Goal: Transaction & Acquisition: Purchase product/service

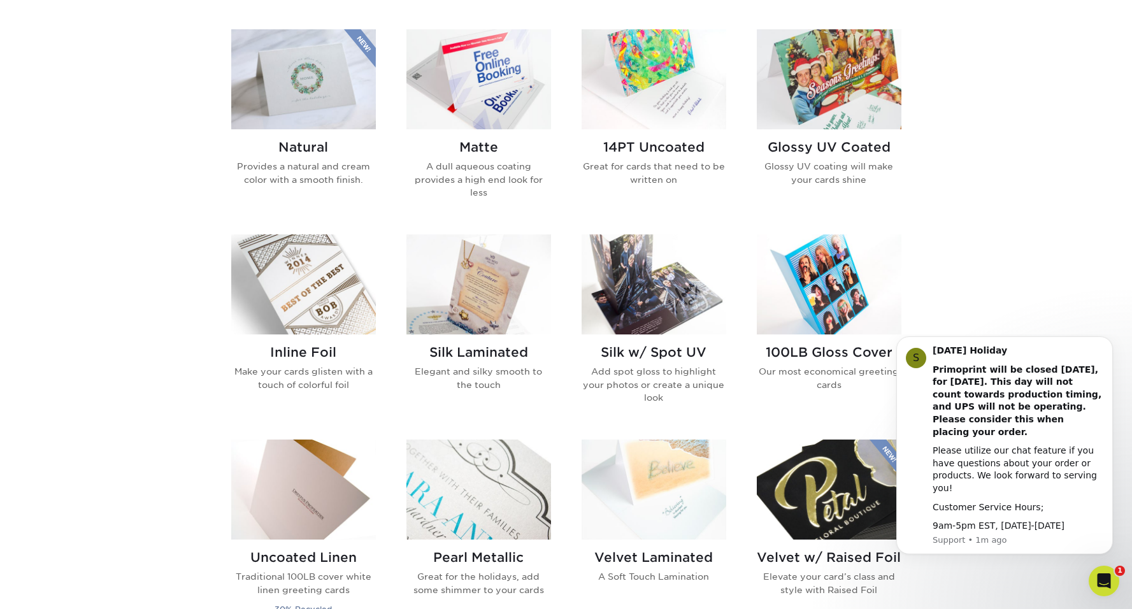
scroll to position [390, 0]
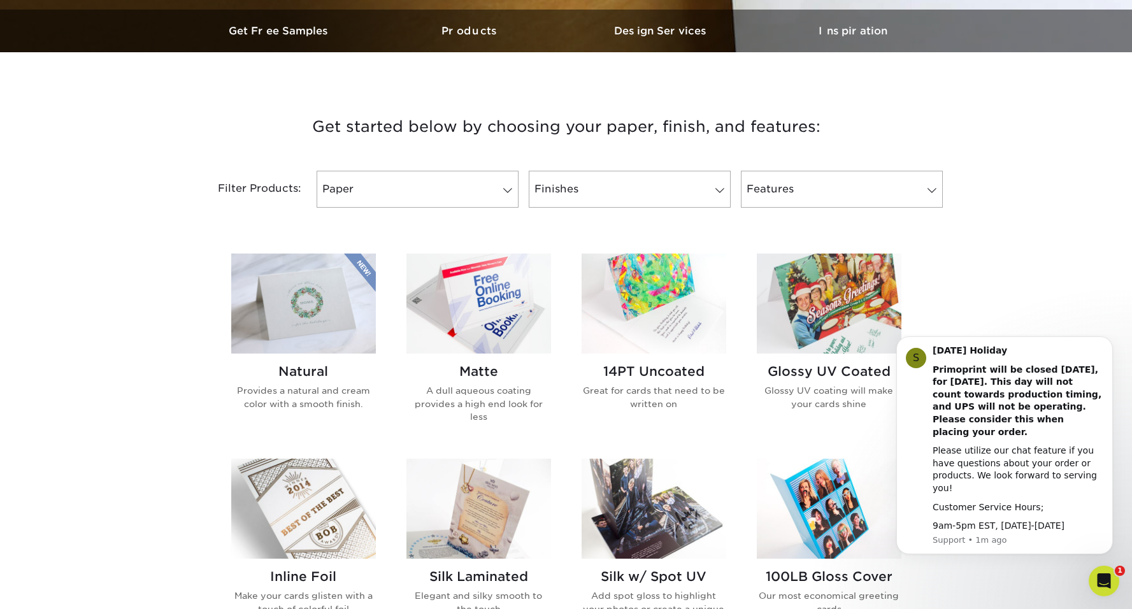
click at [857, 324] on img at bounding box center [829, 303] width 145 height 100
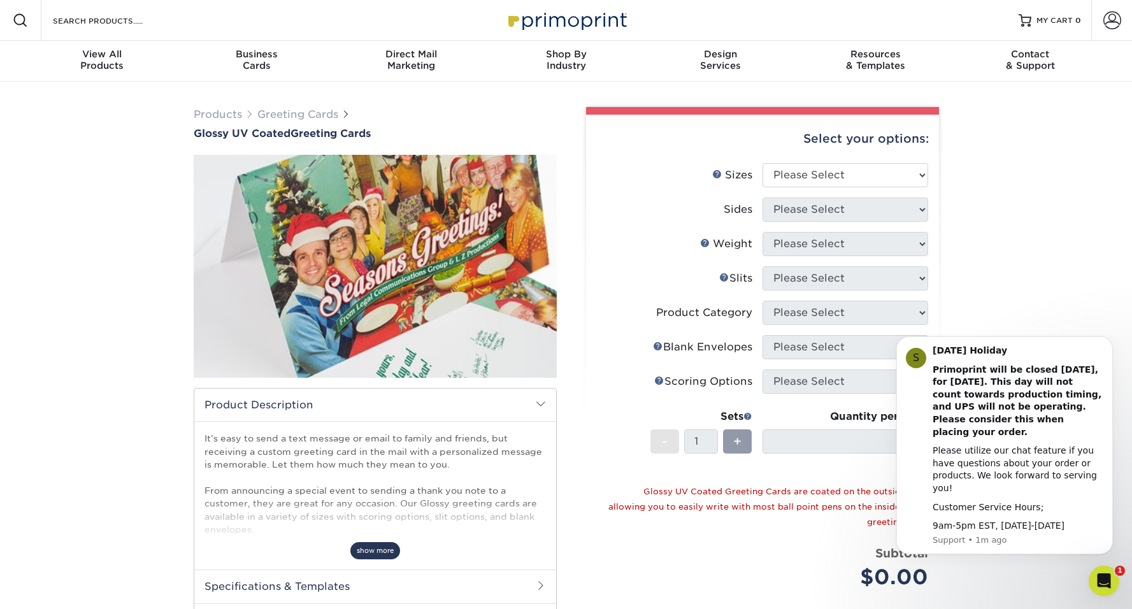
click at [368, 548] on span "show more" at bounding box center [375, 550] width 50 height 17
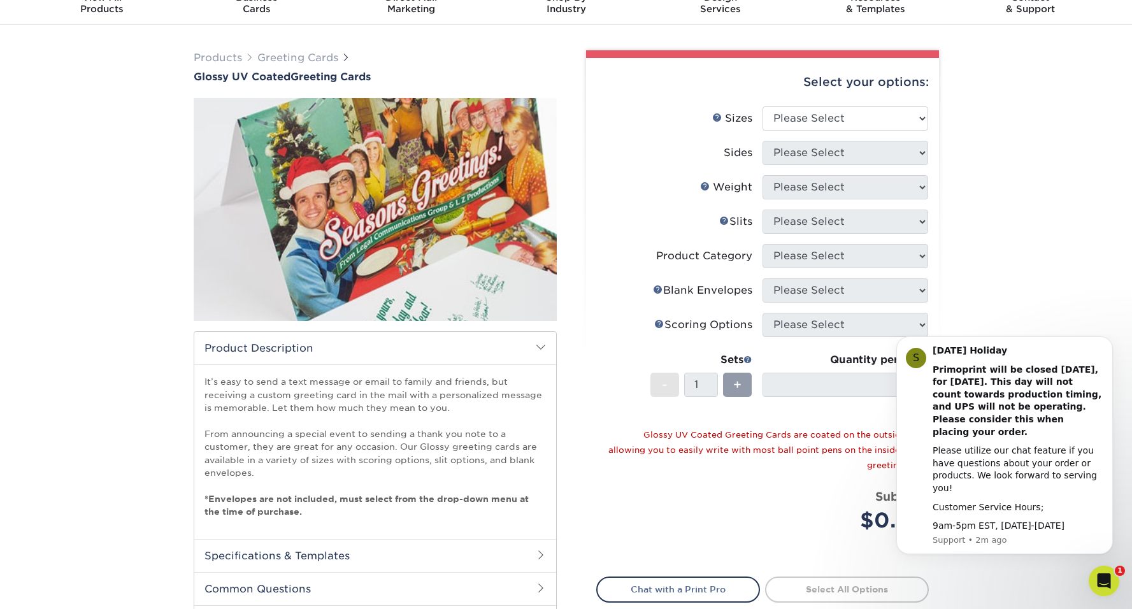
scroll to position [57, 0]
click at [1107, 348] on button "Dismiss notification" at bounding box center [1108, 340] width 17 height 17
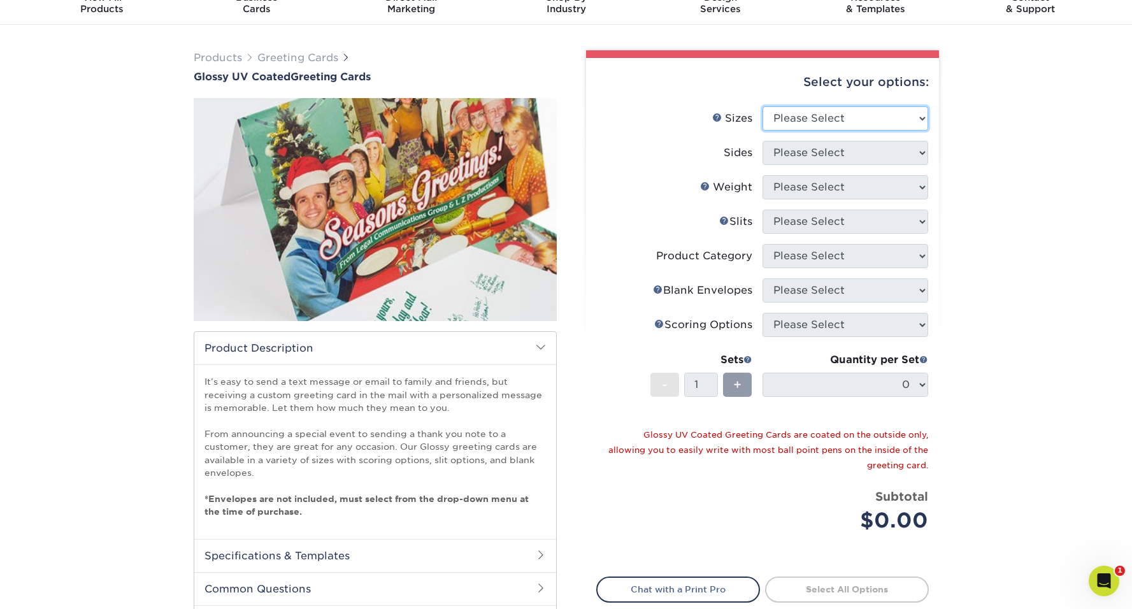
select select "7.00x10.00"
select select "13abbda7-1d64-4f25-8bb2-c179b224825d"
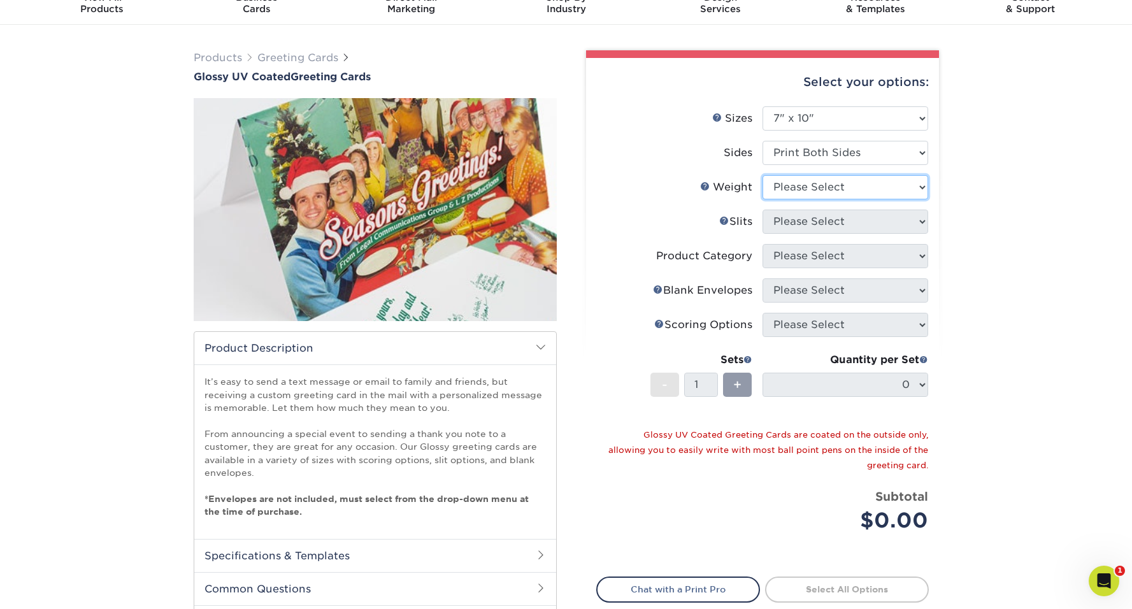
select select "14PT"
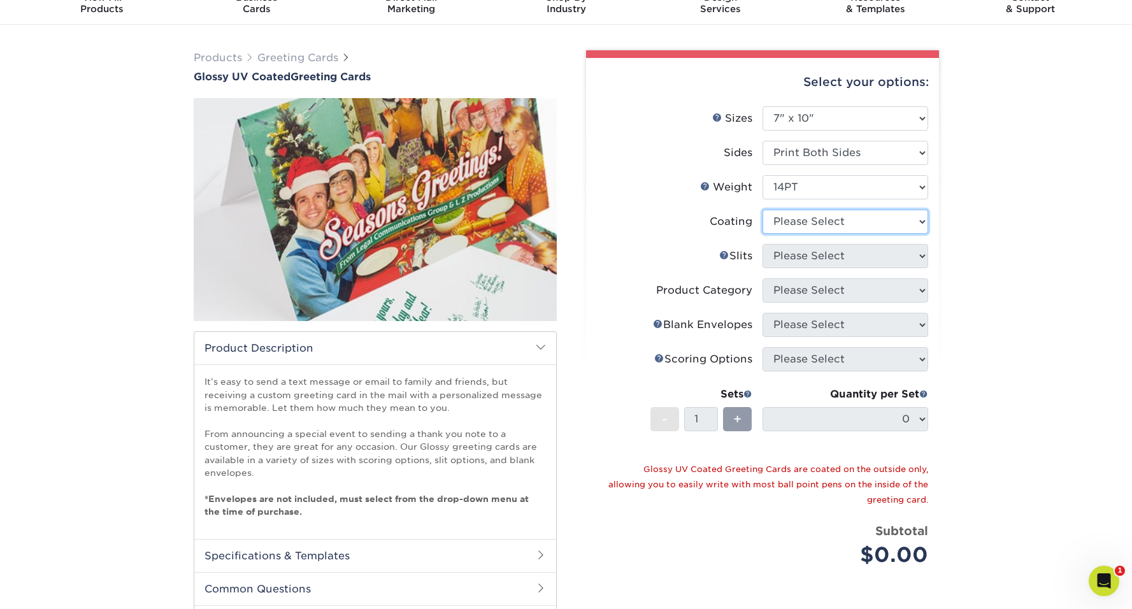
select select "ae367451-b2b8-45df-a344-0f05b6a12993"
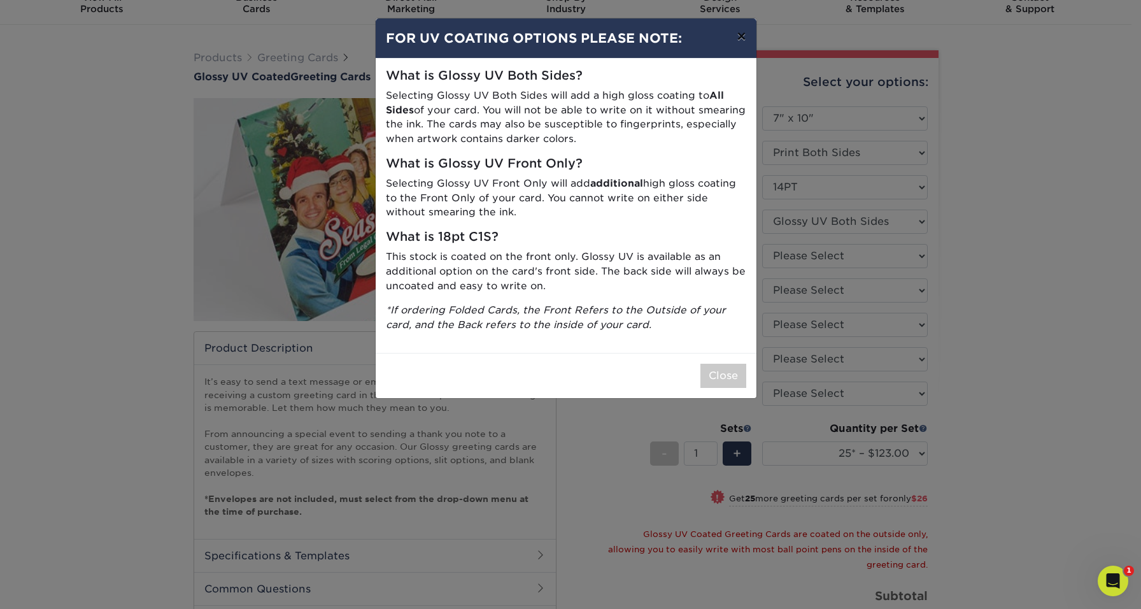
click at [741, 32] on button "×" at bounding box center [741, 36] width 29 height 36
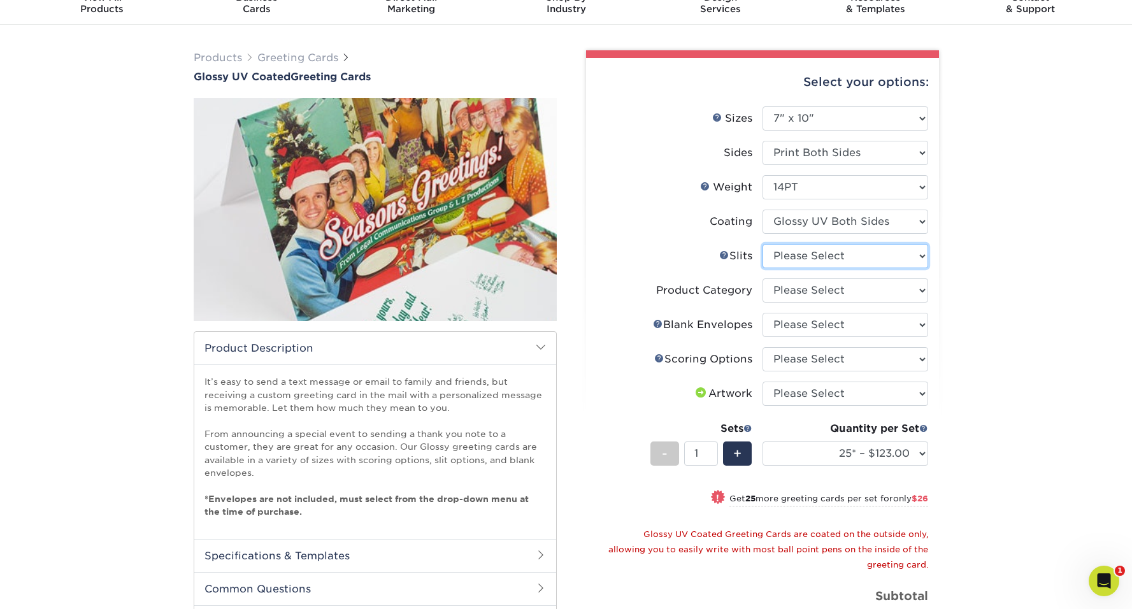
select select "c4055f3c-a707-4a99-931b-ce83690041fd"
select select "b7f8198f-f281-4438-a52e-cd7a5c5c0cfc"
select select "b23166fa-223a-4016-b2d3-d3438452c7d9"
select select "upload"
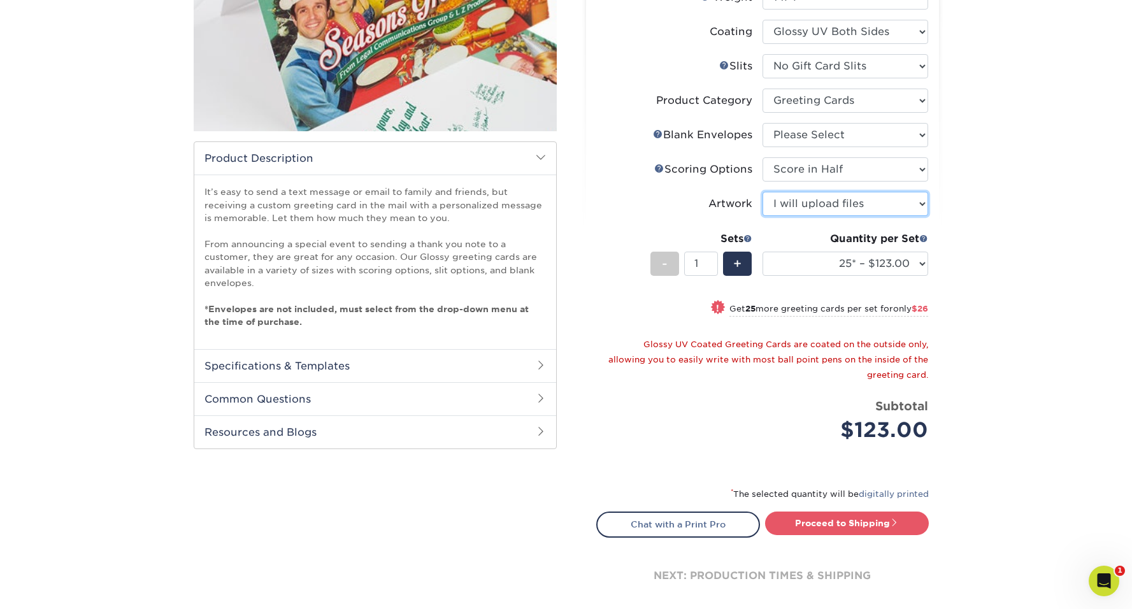
scroll to position [247, 0]
click at [832, 519] on link "Proceed to Shipping" at bounding box center [847, 522] width 164 height 23
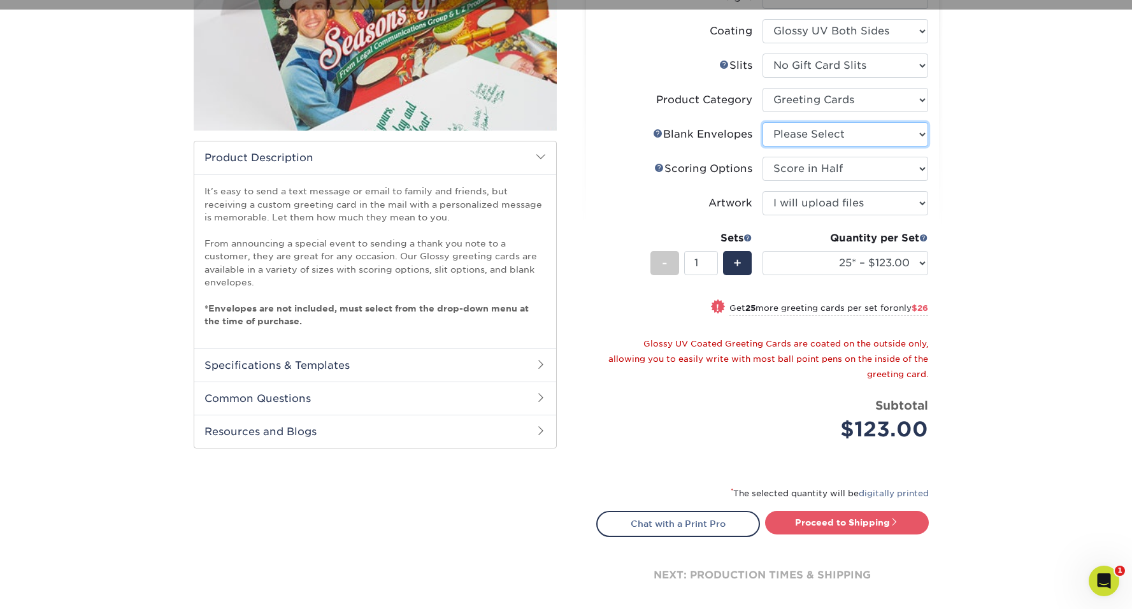
select select "9f137334-7cf0-4a73-8a74-a4df662606ea"
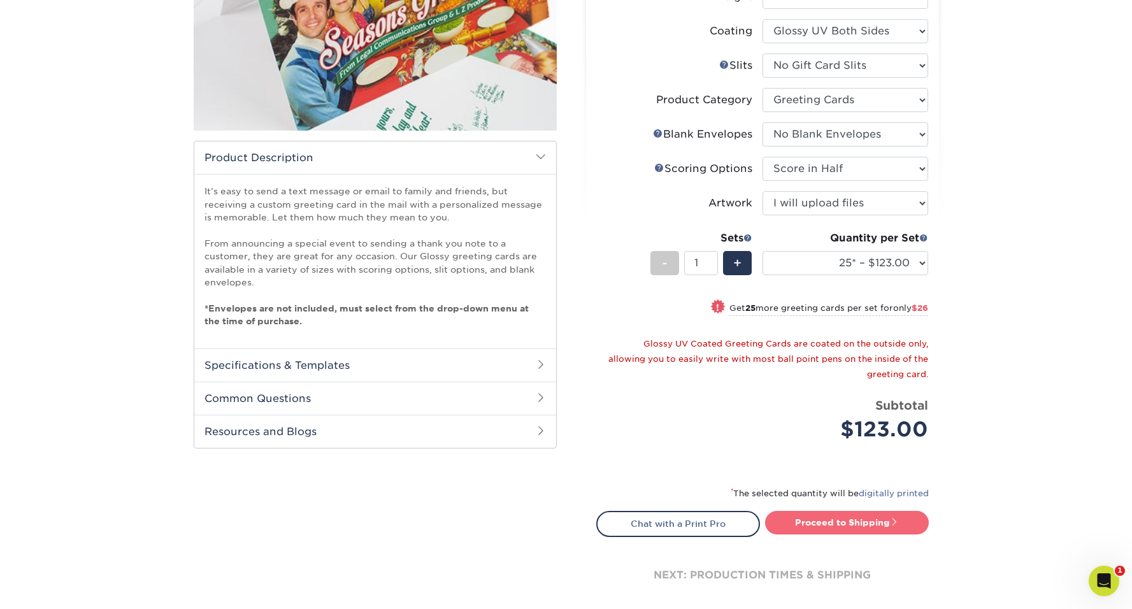
click at [834, 515] on link "Proceed to Shipping" at bounding box center [847, 522] width 164 height 23
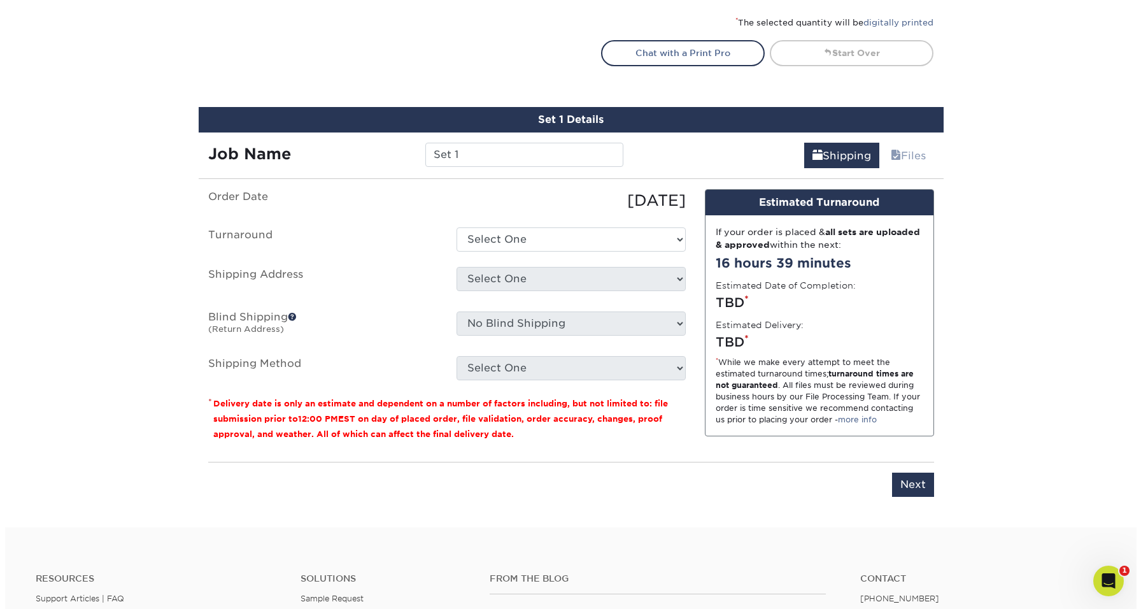
scroll to position [792, 0]
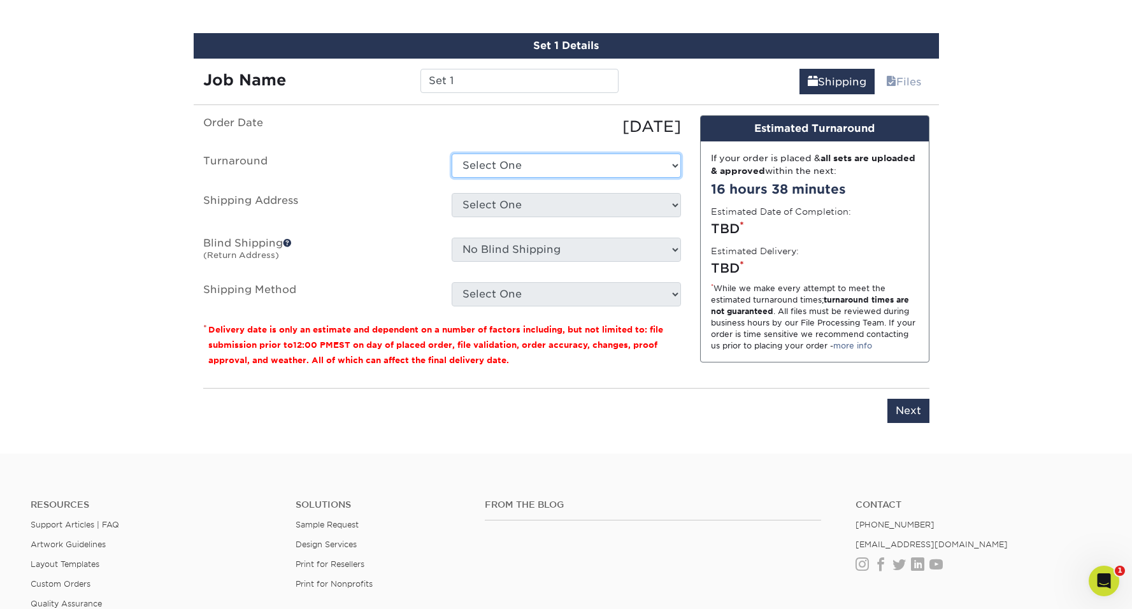
select select "96ac1a5d-833e-479c-9e3b-2f1e433c8807"
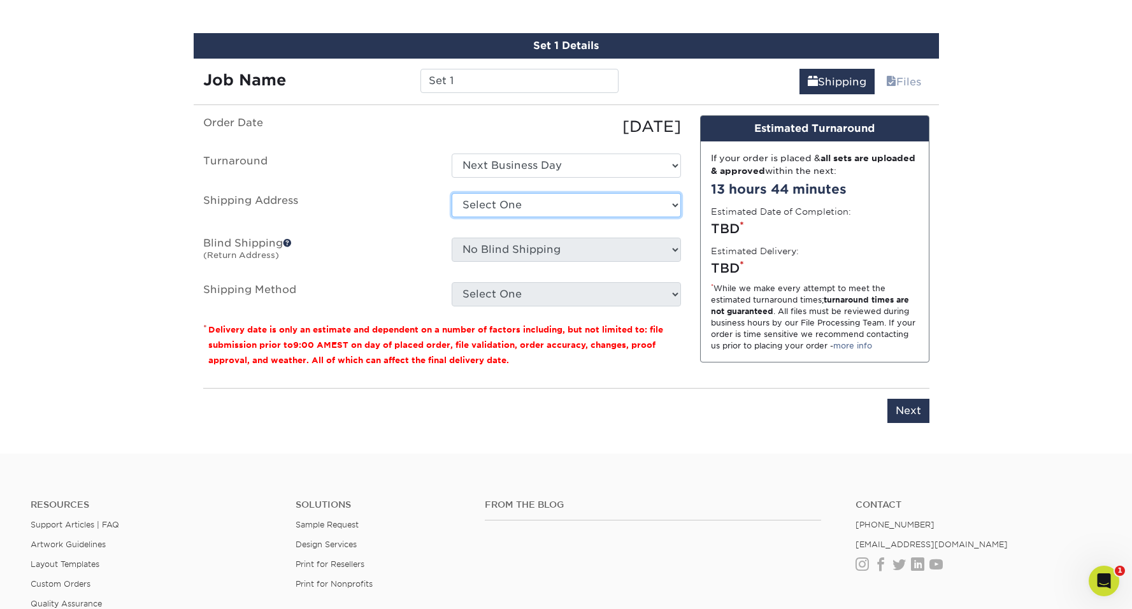
select select "newaddress"
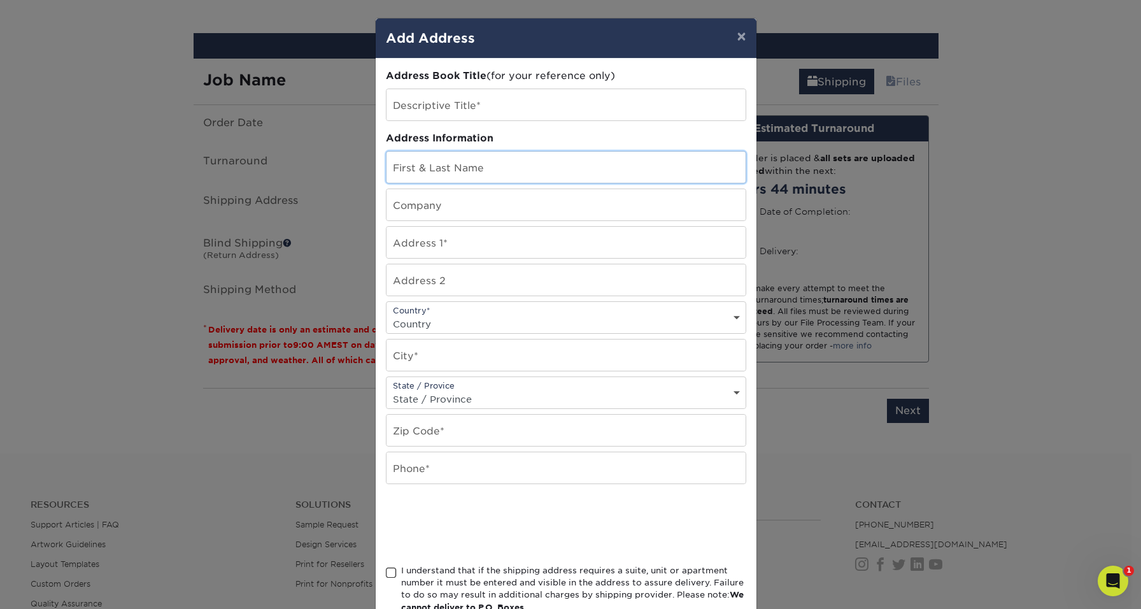
click at [402, 173] on input "text" at bounding box center [566, 167] width 359 height 31
type input "[PERSON_NAME]"
type input "[STREET_ADDRESS]"
click at [402, 279] on input "text" at bounding box center [566, 279] width 359 height 31
type input "Unit 1302"
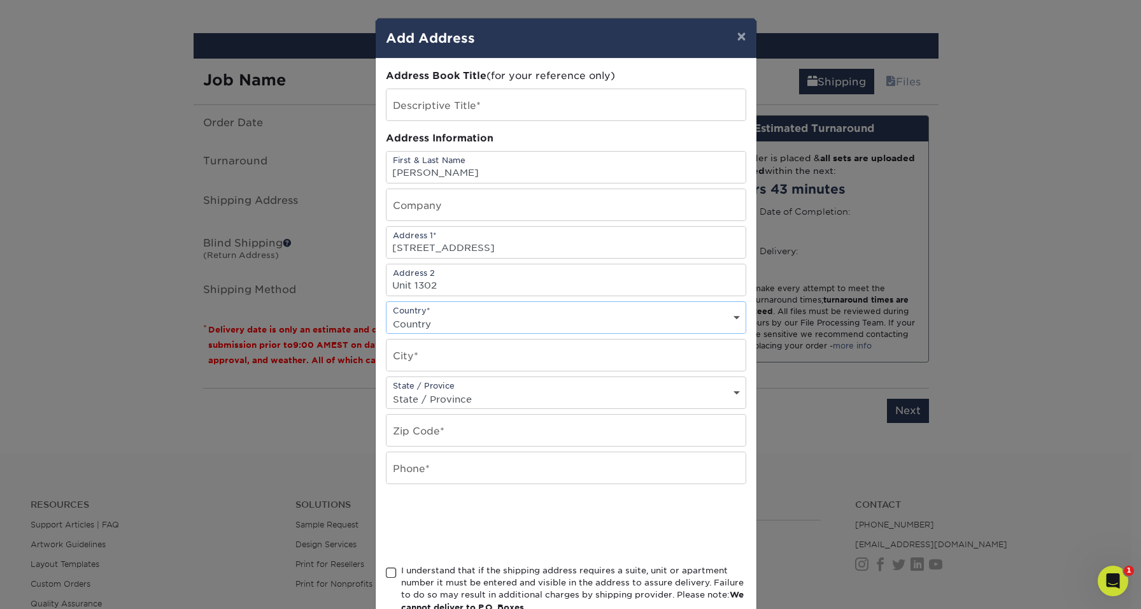
select select "US"
click at [413, 359] on input "text" at bounding box center [566, 354] width 359 height 31
type input "Austin"
select select "[GEOGRAPHIC_DATA]"
click at [422, 445] on input "text" at bounding box center [566, 430] width 359 height 31
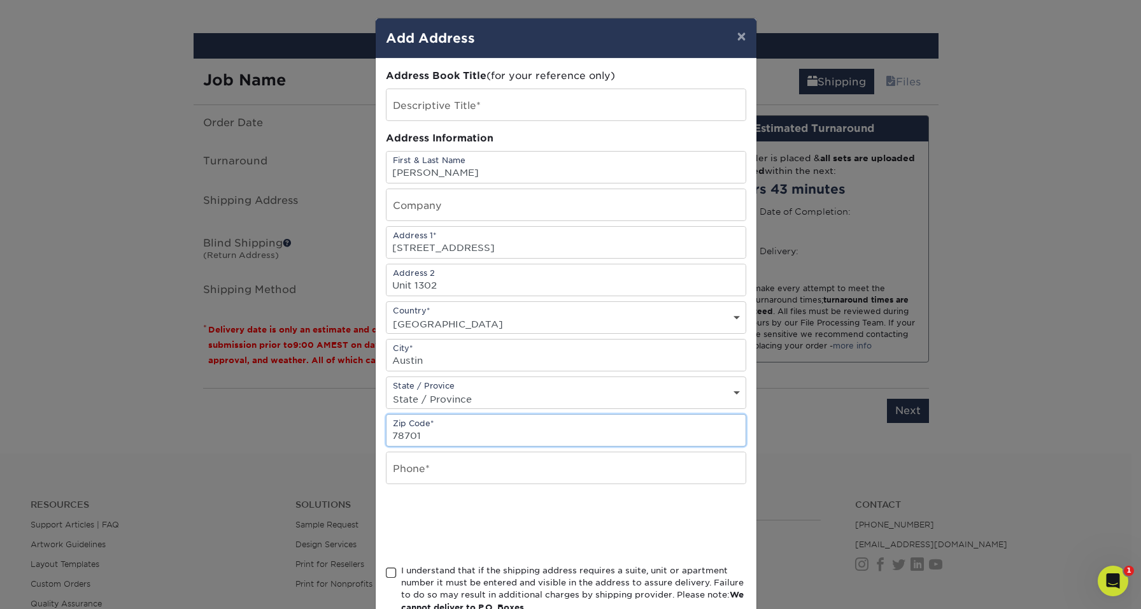
type input "78701"
click at [408, 471] on input "text" at bounding box center [566, 467] width 359 height 31
type input "8326546345"
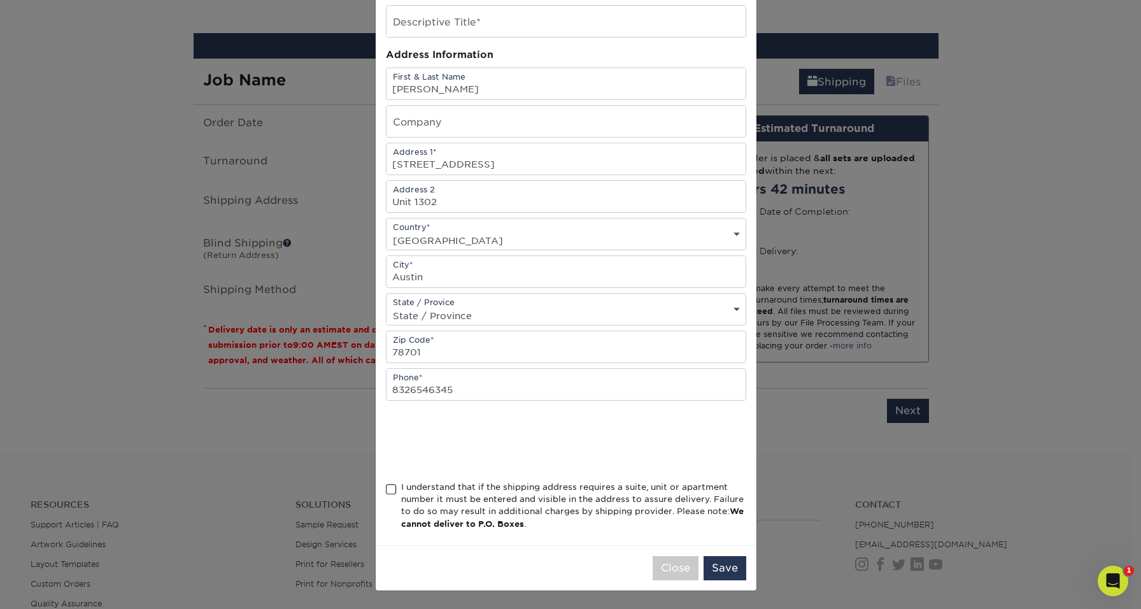
scroll to position [87, 0]
click at [387, 489] on span at bounding box center [391, 489] width 11 height 12
click at [0, 0] on input "I understand that if the shipping address requires a suite, unit or apartment n…" at bounding box center [0, 0] width 0 height 0
click at [716, 564] on button "Save" at bounding box center [725, 568] width 43 height 24
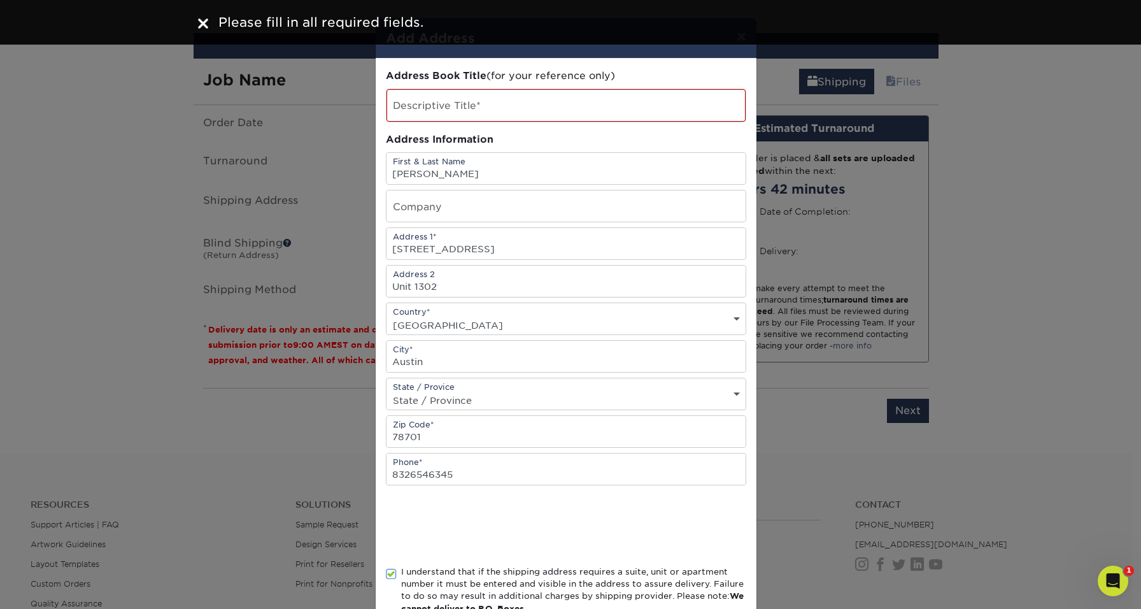
scroll to position [0, 0]
click at [481, 104] on input "text" at bounding box center [566, 105] width 359 height 32
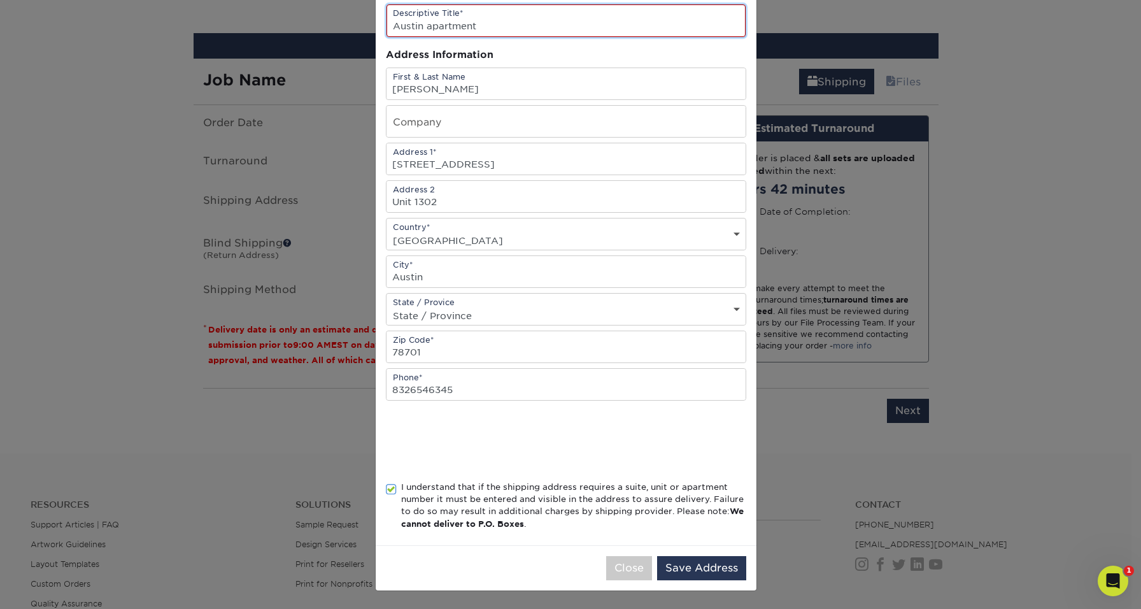
scroll to position [88, 0]
type input "Austin apartment"
click at [675, 564] on button "Save Address" at bounding box center [701, 568] width 89 height 24
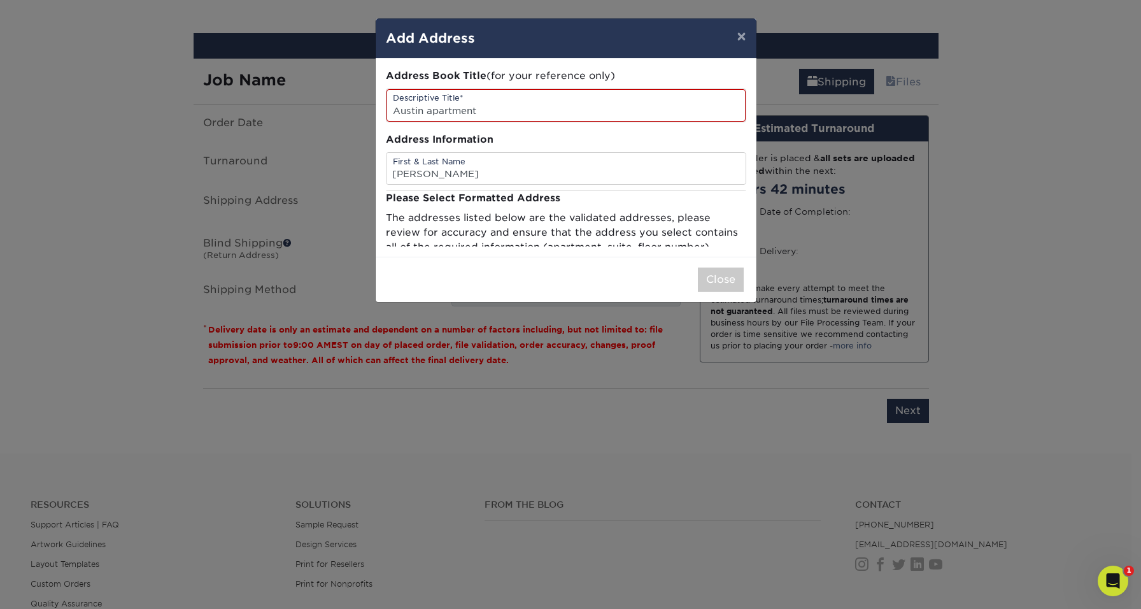
scroll to position [0, 0]
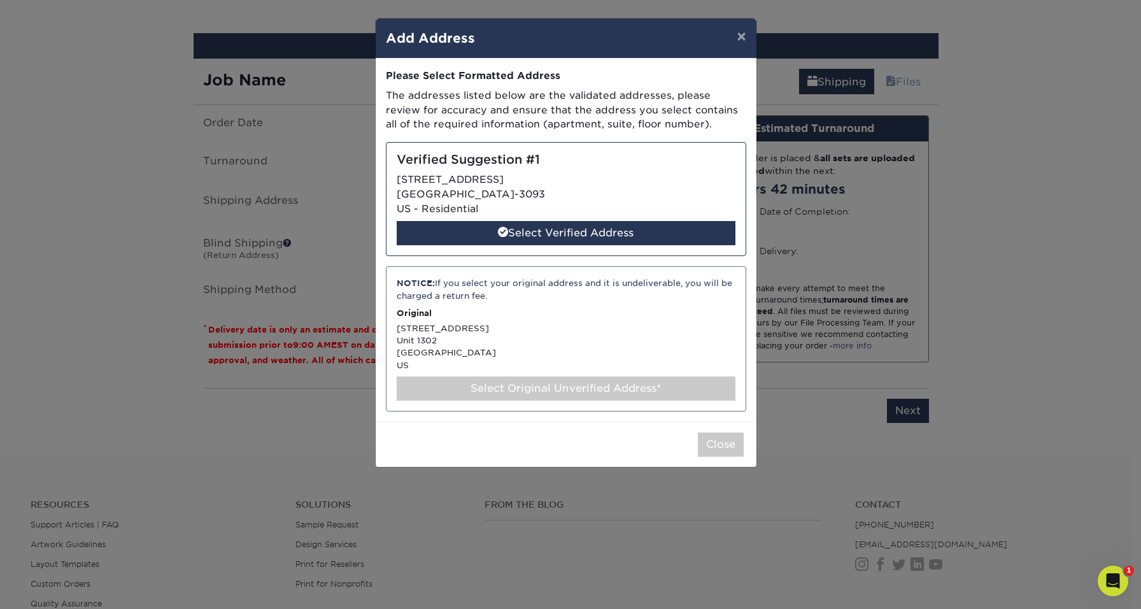
click at [485, 342] on div "NOTICE: If you select your original address and it is undeliverable, you will b…" at bounding box center [566, 338] width 360 height 145
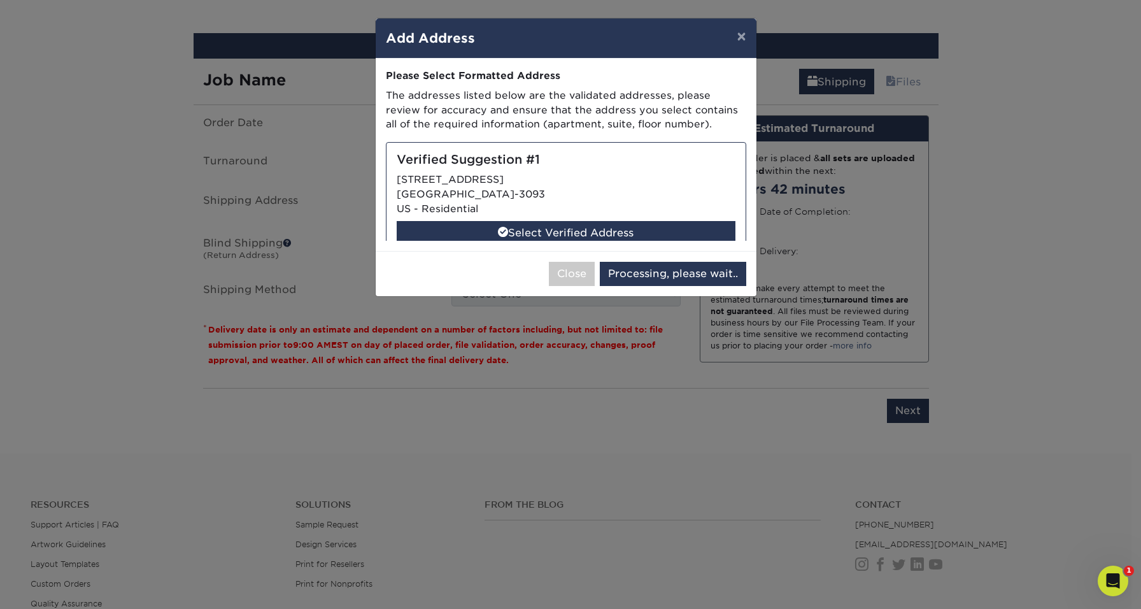
select select "285573"
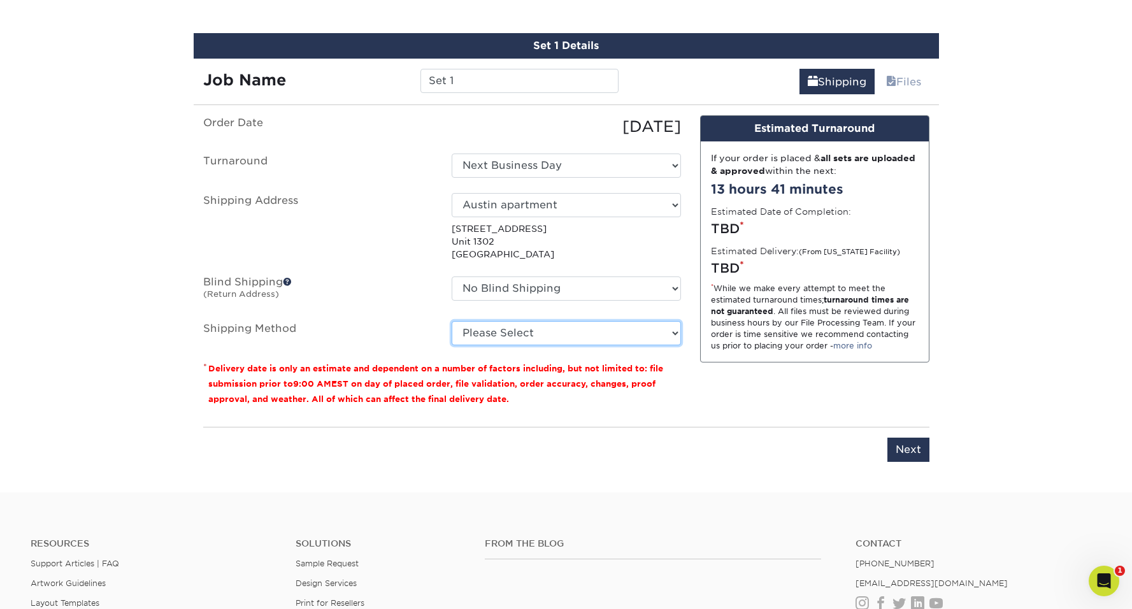
select select "02"
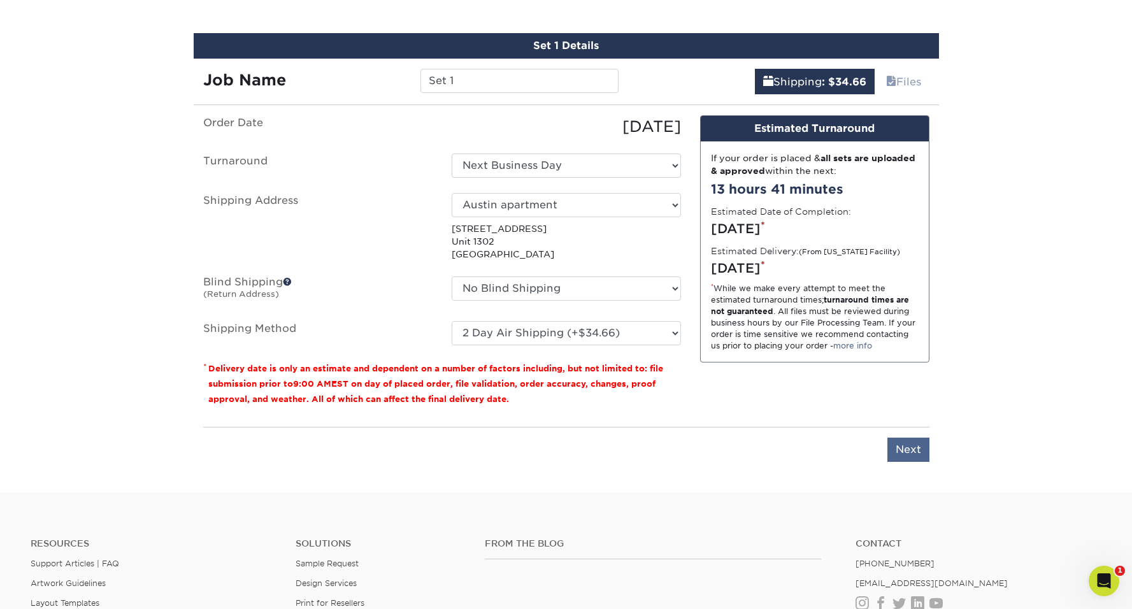
click at [906, 445] on input "Next" at bounding box center [908, 450] width 42 height 24
